Goal: Information Seeking & Learning: Learn about a topic

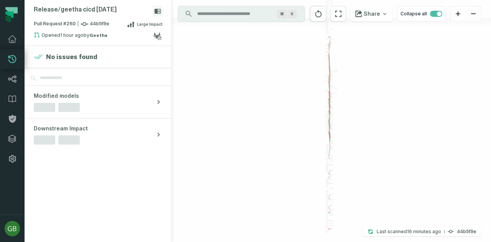
click at [328, 113] on div at bounding box center [327, 113] width 2 height 0
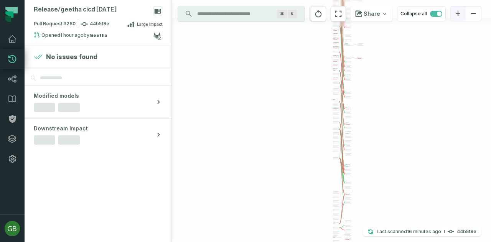
click at [337, 67] on div "+ leesferry_streamflow awsdatacatalog noaa_cleansed 11 columns removed - fast_c…" at bounding box center [331, 121] width 319 height 242
click at [378, 69] on div "+ leesferry_streamflow awsdatacatalog noaa_cleansed 11 columns removed - fast_c…" at bounding box center [331, 121] width 319 height 242
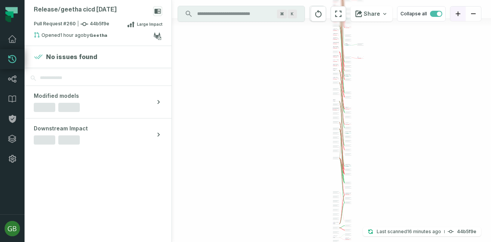
click at [378, 69] on div "+ leesferry_streamflow awsdatacatalog noaa_cleansed 11 columns removed - fast_c…" at bounding box center [331, 121] width 319 height 242
click at [459, 13] on icon "zoom in" at bounding box center [458, 14] width 5 height 5
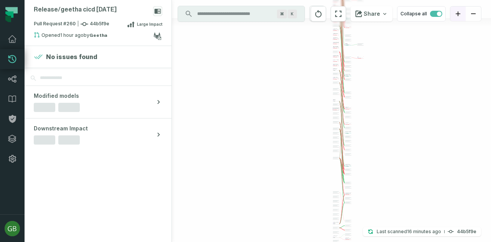
click at [459, 13] on icon "zoom in" at bounding box center [458, 14] width 5 height 5
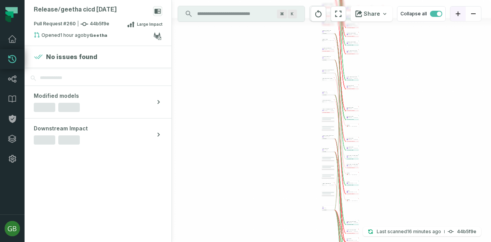
click at [459, 13] on icon "zoom in" at bounding box center [458, 14] width 5 height 5
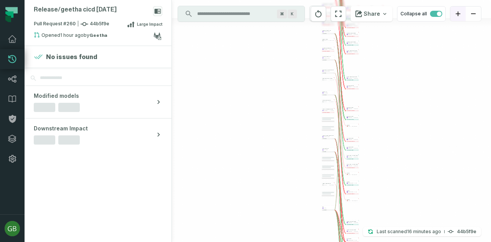
click at [459, 13] on icon "zoom in" at bounding box center [458, 14] width 5 height 5
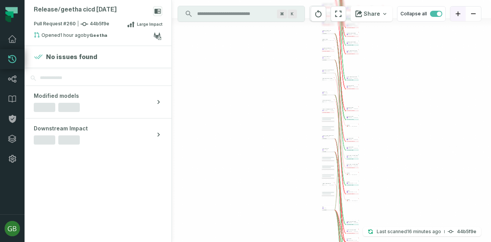
click at [459, 13] on icon "zoom in" at bounding box center [458, 14] width 5 height 5
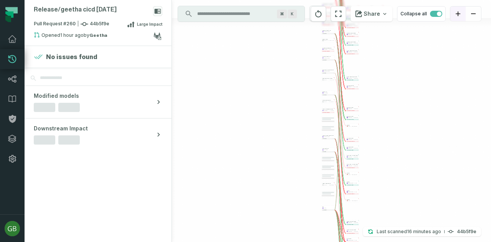
click at [459, 13] on icon "zoom in" at bounding box center [458, 14] width 5 height 5
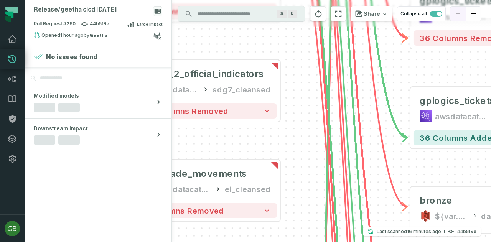
click at [459, 13] on div at bounding box center [465, 13] width 31 height 15
click at [352, 137] on div "+ leesferry_streamflow awsdatacatalog noaa_cleansed 11 columns removed - fast_c…" at bounding box center [331, 121] width 319 height 242
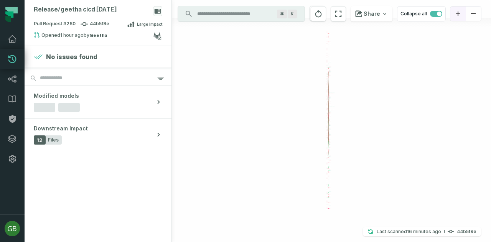
click at [458, 12] on icon "zoom in" at bounding box center [458, 14] width 5 height 5
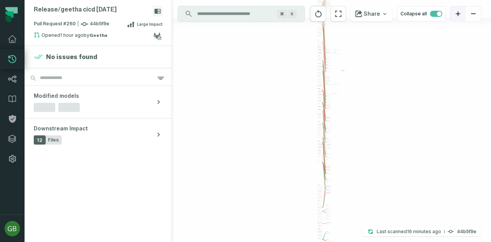
click at [458, 12] on icon "zoom in" at bounding box center [458, 14] width 5 height 5
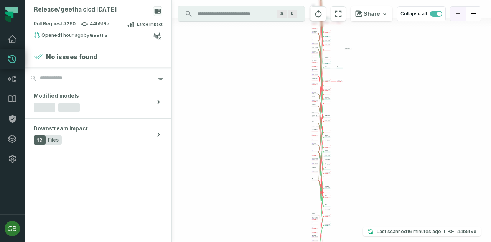
click at [458, 12] on icon "zoom in" at bounding box center [458, 14] width 5 height 5
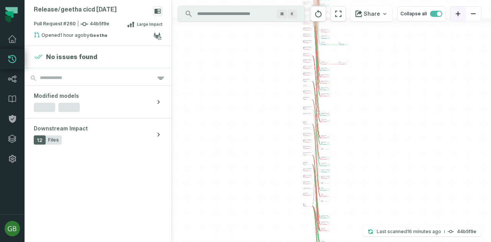
click at [458, 12] on icon "zoom in" at bounding box center [458, 14] width 5 height 5
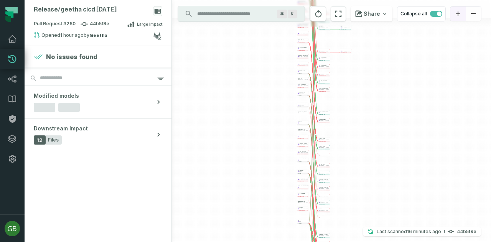
click at [458, 12] on icon "zoom in" at bounding box center [458, 14] width 5 height 5
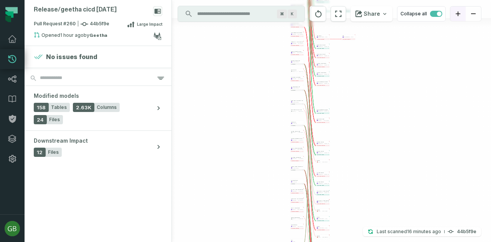
click at [458, 12] on icon "zoom in" at bounding box center [458, 14] width 5 height 5
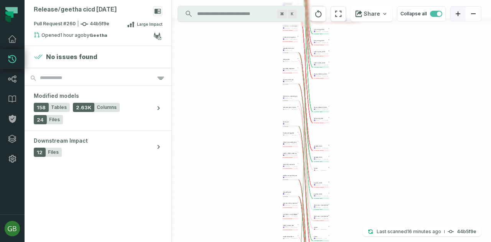
click at [458, 12] on icon "zoom in" at bounding box center [458, 14] width 5 height 5
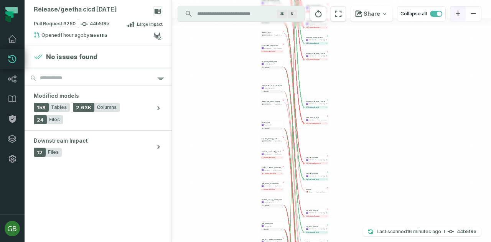
click at [458, 12] on icon "zoom in" at bounding box center [458, 14] width 5 height 5
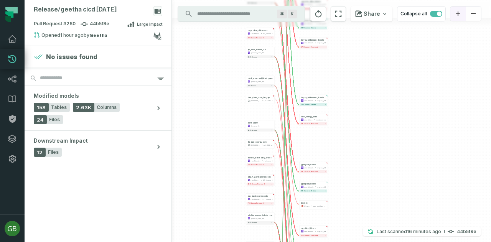
click at [458, 12] on icon "zoom in" at bounding box center [458, 14] width 5 height 5
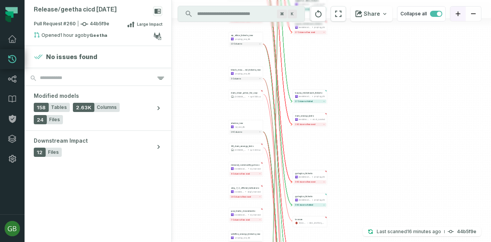
click at [458, 12] on icon "zoom in" at bounding box center [458, 14] width 5 height 5
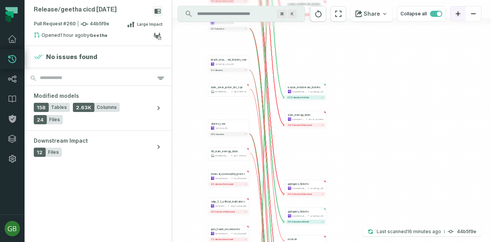
click at [458, 12] on icon "zoom in" at bounding box center [458, 14] width 5 height 5
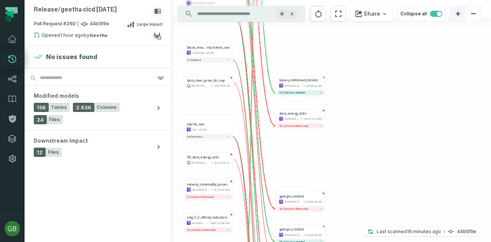
click at [458, 12] on icon "zoom in" at bounding box center [458, 14] width 5 height 5
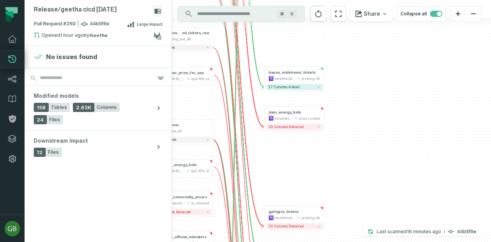
drag, startPoint x: 370, startPoint y: 129, endPoint x: 439, endPoint y: 135, distance: 68.9
drag, startPoint x: 439, startPoint y: 135, endPoint x: 370, endPoint y: 170, distance: 76.5
click at [391, 178] on div "+ leesferry_streamflow awsdatacatalog noaa_cleansed 11 columns removed - fast_c…" at bounding box center [331, 121] width 319 height 242
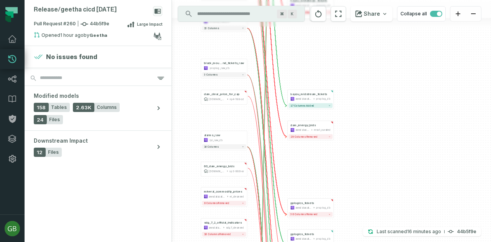
click at [369, 169] on div "+ leesferry_streamflow awsdatacatalog noaa_cleansed 11 columns removed - fast_c…" at bounding box center [331, 121] width 319 height 242
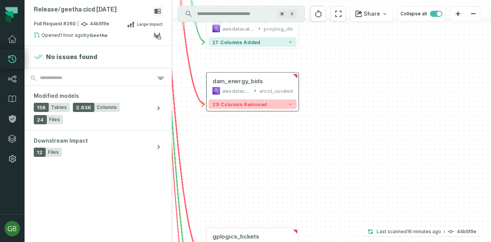
click at [289, 106] on icon "button" at bounding box center [290, 104] width 5 height 5
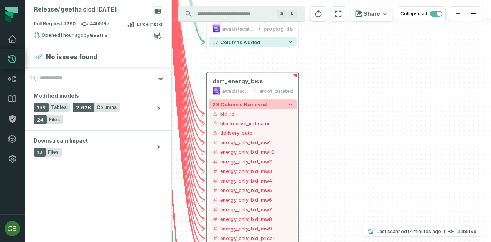
click at [290, 104] on icon "button" at bounding box center [290, 105] width 2 height 2
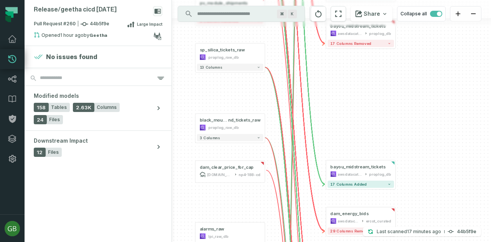
drag, startPoint x: 345, startPoint y: 78, endPoint x: 437, endPoint y: 209, distance: 160.7
click at [437, 209] on div "+ leesferry_streamflow awsdatacatalog noaa_cleansed 11 columns removed - fast_c…" at bounding box center [331, 121] width 319 height 242
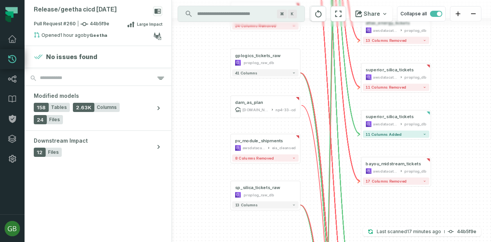
drag, startPoint x: 405, startPoint y: 97, endPoint x: 442, endPoint y: 253, distance: 160.1
click at [442, 242] on html "Merge Requests Dashboard Lineage Data Catalog Policies Integrations Settings [P…" at bounding box center [245, 121] width 491 height 242
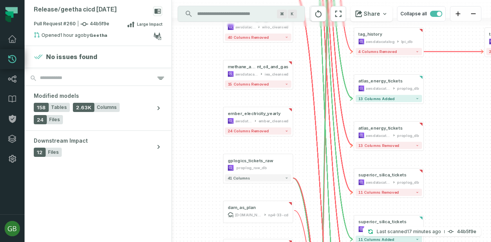
drag, startPoint x: 460, startPoint y: 87, endPoint x: 433, endPoint y: 255, distance: 169.8
click at [433, 242] on html "Merge Requests Dashboard Lineage Data Catalog Policies Integrations Settings [P…" at bounding box center [245, 121] width 491 height 242
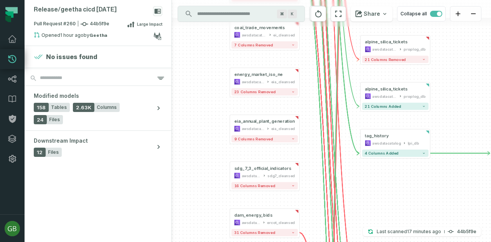
drag, startPoint x: 411, startPoint y: 78, endPoint x: 434, endPoint y: 237, distance: 160.5
click at [434, 237] on div "+ leesferry_streamflow awsdatacatalog noaa_cleansed 11 columns removed - fast_c…" at bounding box center [331, 121] width 319 height 242
drag, startPoint x: 456, startPoint y: 69, endPoint x: 458, endPoint y: 260, distance: 190.7
click at [458, 242] on html "Merge Requests Dashboard Lineage Data Catalog Policies Integrations Settings [P…" at bounding box center [245, 121] width 491 height 242
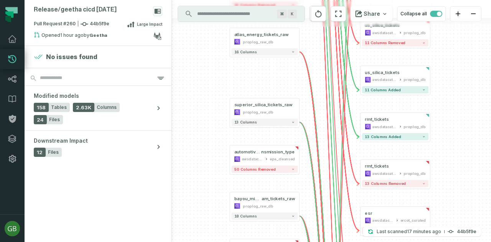
drag, startPoint x: 458, startPoint y: 117, endPoint x: 454, endPoint y: 208, distance: 91.8
click at [454, 208] on div "+ leesferry_streamflow awsdatacatalog noaa_cleansed 11 columns removed - fast_c…" at bounding box center [331, 121] width 319 height 242
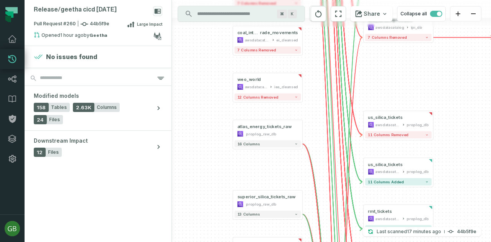
drag, startPoint x: 197, startPoint y: 109, endPoint x: 208, endPoint y: 260, distance: 151.2
click at [208, 242] on html "Merge Requests Dashboard Lineage Data Catalog Policies Integrations Settings [P…" at bounding box center [245, 121] width 491 height 242
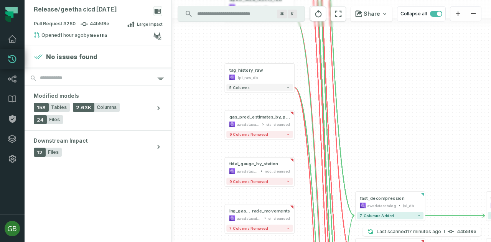
drag, startPoint x: 199, startPoint y: 110, endPoint x: 185, endPoint y: 260, distance: 151.1
click at [185, 242] on html "Merge Requests Dashboard Lineage Data Catalog Policies Integrations Settings [P…" at bounding box center [245, 121] width 491 height 242
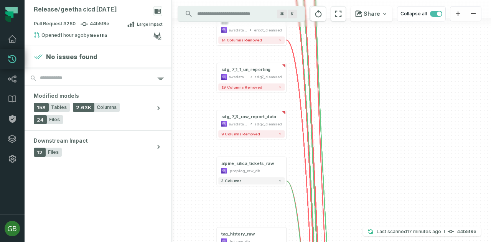
drag, startPoint x: 191, startPoint y: 96, endPoint x: 183, endPoint y: 260, distance: 164.0
click at [183, 242] on html "Merge Requests Dashboard Lineage Data Catalog Policies Integrations Settings [P…" at bounding box center [245, 121] width 491 height 242
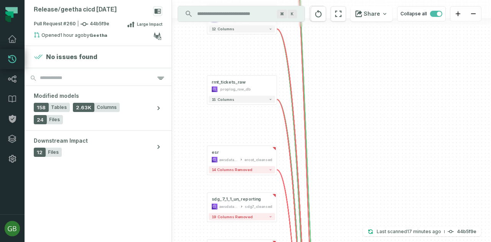
drag, startPoint x: 198, startPoint y: 104, endPoint x: 188, endPoint y: 234, distance: 130.0
click at [188, 234] on div "+ leesferry_streamflow awsdatacatalog noaa_cleansed 11 columns removed - fast_c…" at bounding box center [331, 121] width 319 height 242
drag, startPoint x: 187, startPoint y: 184, endPoint x: 176, endPoint y: 134, distance: 51.1
click at [176, 134] on div "+ leesferry_streamflow awsdatacatalog noaa_cleansed 11 columns removed - fast_c…" at bounding box center [331, 121] width 319 height 242
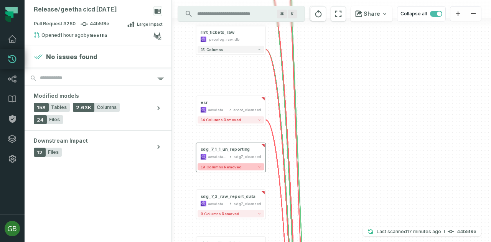
click at [260, 168] on icon "button" at bounding box center [259, 166] width 3 height 3
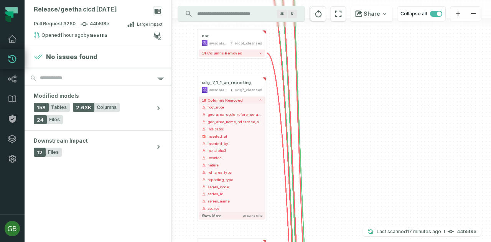
drag, startPoint x: 334, startPoint y: 177, endPoint x: 335, endPoint y: 110, distance: 66.8
click at [335, 110] on div "+ leesferry_streamflow awsdatacatalog noaa_cleansed 11 columns removed - fast_c…" at bounding box center [331, 121] width 319 height 242
click at [261, 99] on icon "button" at bounding box center [260, 99] width 3 height 3
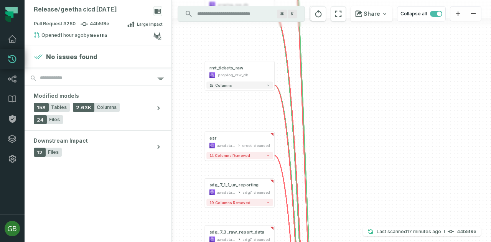
drag, startPoint x: 368, startPoint y: 84, endPoint x: 377, endPoint y: 209, distance: 124.6
click at [377, 209] on div "+ leesferry_streamflow awsdatacatalog noaa_cleansed 11 columns removed - fast_c…" at bounding box center [331, 121] width 319 height 242
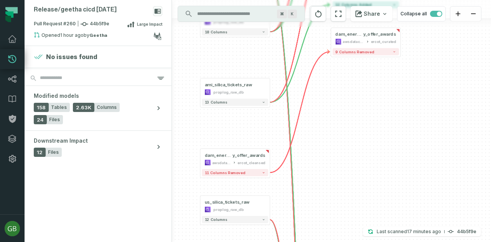
drag, startPoint x: 391, startPoint y: 77, endPoint x: 387, endPoint y: 260, distance: 183.0
click at [387, 242] on html "Merge Requests Dashboard Lineage Data Catalog Policies Integrations Settings [P…" at bounding box center [245, 121] width 491 height 242
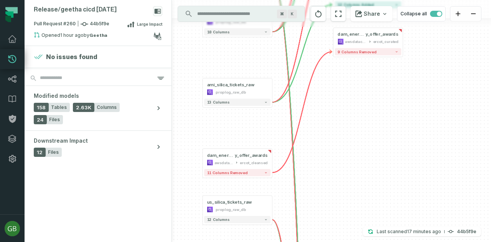
drag, startPoint x: 404, startPoint y: 134, endPoint x: 416, endPoint y: 260, distance: 126.7
click at [416, 242] on html "Merge Requests Dashboard Lineage Data Catalog Policies Integrations Settings [P…" at bounding box center [245, 121] width 491 height 242
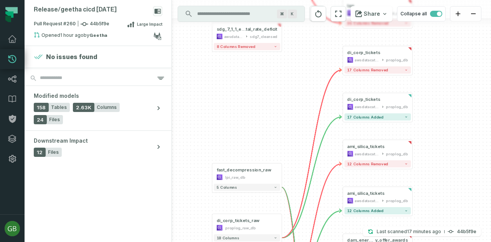
drag, startPoint x: 453, startPoint y: 48, endPoint x: 463, endPoint y: 195, distance: 147.3
click at [463, 195] on div "+ leesferry_streamflow awsdatacatalog noaa_cleansed 11 columns removed - fast_c…" at bounding box center [331, 121] width 319 height 242
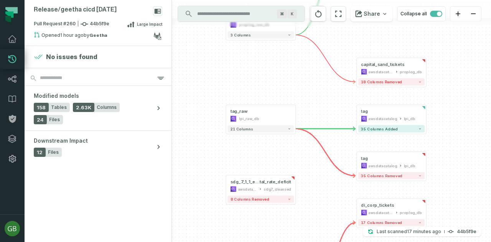
drag, startPoint x: 467, startPoint y: 64, endPoint x: 467, endPoint y: 208, distance: 143.9
click at [467, 208] on div "+ leesferry_streamflow awsdatacatalog noaa_cleansed 11 columns removed - fast_c…" at bounding box center [331, 121] width 319 height 242
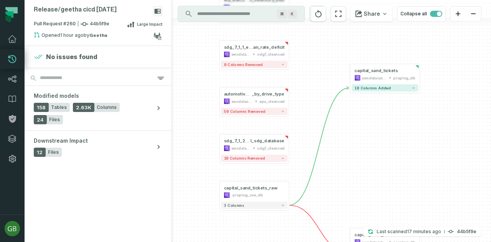
drag, startPoint x: 464, startPoint y: 79, endPoint x: 458, endPoint y: 211, distance: 131.7
click at [458, 211] on div "+ leesferry_streamflow awsdatacatalog noaa_cleansed 11 columns removed - fast_c…" at bounding box center [331, 121] width 319 height 242
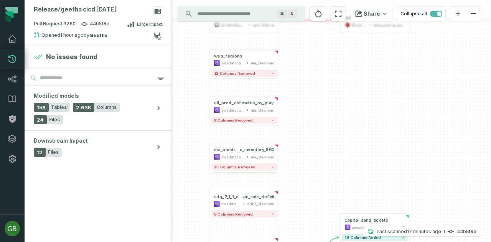
drag, startPoint x: 458, startPoint y: 89, endPoint x: 448, endPoint y: 220, distance: 131.2
click at [448, 220] on div "+ leesferry_streamflow awsdatacatalog noaa_cleansed 11 columns removed - fast_c…" at bounding box center [331, 121] width 319 height 242
drag, startPoint x: 437, startPoint y: 111, endPoint x: 430, endPoint y: 214, distance: 102.7
click at [430, 214] on div "+ leesferry_streamflow awsdatacatalog noaa_cleansed 11 columns removed - fast_c…" at bounding box center [331, 121] width 319 height 242
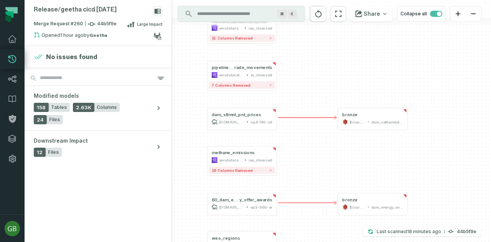
drag, startPoint x: 305, startPoint y: 154, endPoint x: 310, endPoint y: 233, distance: 79.2
click at [310, 233] on div "+ leesferry_streamflow awsdatacatalog noaa_cleansed 11 columns removed - fast_c…" at bounding box center [331, 121] width 319 height 242
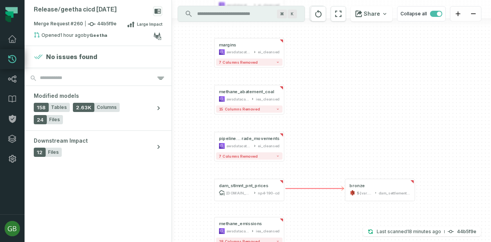
drag, startPoint x: 303, startPoint y: 86, endPoint x: 310, endPoint y: 157, distance: 71.3
click at [310, 157] on div "+ leesferry_streamflow awsdatacatalog noaa_cleansed 11 columns removed - fast_c…" at bounding box center [331, 121] width 319 height 242
click at [279, 155] on icon "button" at bounding box center [277, 155] width 3 height 3
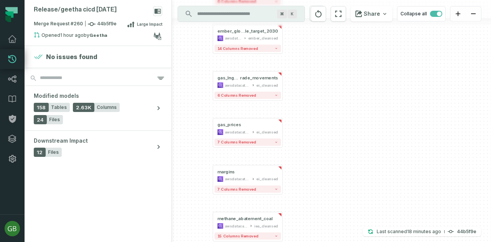
drag, startPoint x: 326, startPoint y: 122, endPoint x: 325, endPoint y: 249, distance: 127.0
click at [325, 242] on html "Merge Requests Dashboard Lineage Data Catalog Policies Integrations Settings [P…" at bounding box center [245, 121] width 491 height 242
drag, startPoint x: 327, startPoint y: 91, endPoint x: 325, endPoint y: 240, distance: 148.5
click at [325, 240] on div "+ leesferry_streamflow awsdatacatalog noaa_cleansed 11 columns removed - fast_c…" at bounding box center [331, 121] width 319 height 242
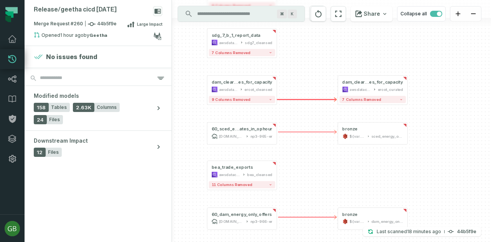
drag, startPoint x: 329, startPoint y: 138, endPoint x: 325, endPoint y: 259, distance: 121.3
click at [325, 242] on html "Merge Requests Dashboard Lineage Data Catalog Policies Integrations Settings [P…" at bounding box center [245, 121] width 491 height 242
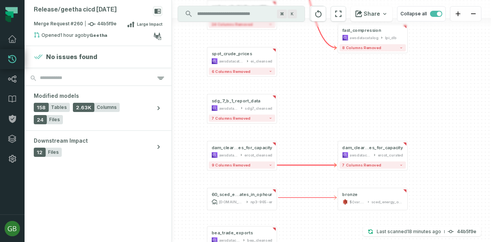
drag, startPoint x: 315, startPoint y: 179, endPoint x: 315, endPoint y: 244, distance: 64.5
click at [315, 242] on html "Merge Requests Dashboard Lineage Data Catalog Policies Integrations Settings [P…" at bounding box center [245, 121] width 491 height 242
drag, startPoint x: 303, startPoint y: 111, endPoint x: 301, endPoint y: 142, distance: 30.4
click at [301, 142] on div "+ leesferry_streamflow awsdatacatalog noaa_cleansed 11 columns removed - fast_c…" at bounding box center [331, 121] width 319 height 242
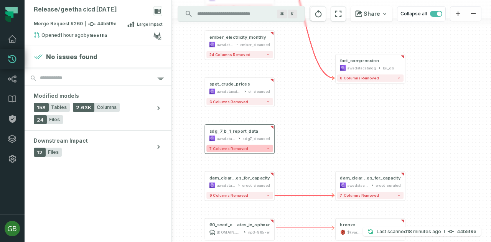
click at [267, 148] on icon "button" at bounding box center [268, 148] width 3 height 3
